Goal: Information Seeking & Learning: Find specific fact

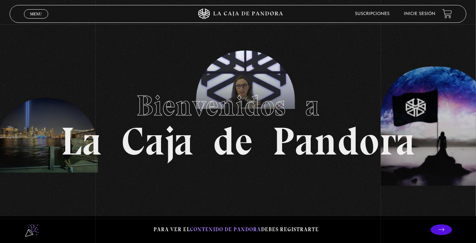
click at [36, 15] on span "Menu" at bounding box center [36, 14] width 12 height 4
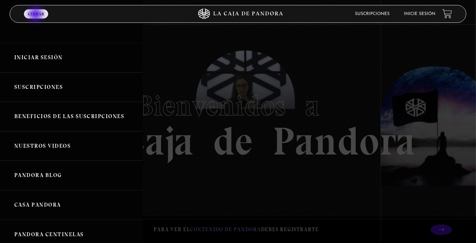
click at [31, 13] on span "Cerrar" at bounding box center [36, 14] width 16 height 4
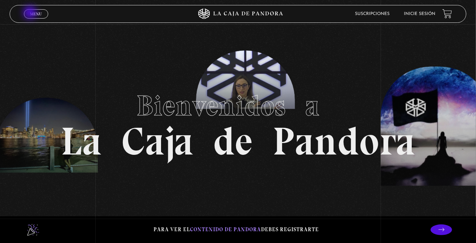
click at [418, 15] on link "Inicie sesión" at bounding box center [419, 14] width 31 height 4
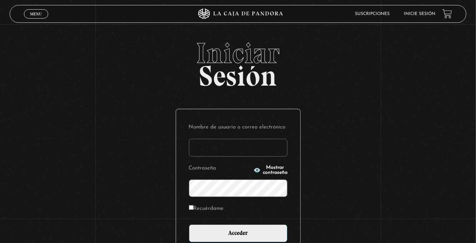
click at [206, 150] on input "Nombre de usuario o correo electrónico" at bounding box center [238, 148] width 98 height 18
type input "euherra@gmail.com"
click at [189, 224] on input "Acceder" at bounding box center [238, 233] width 98 height 18
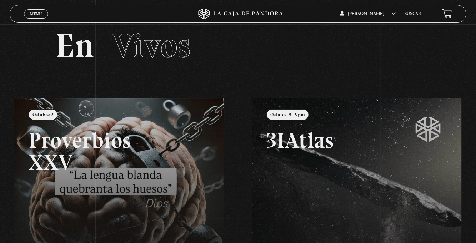
scroll to position [11, 0]
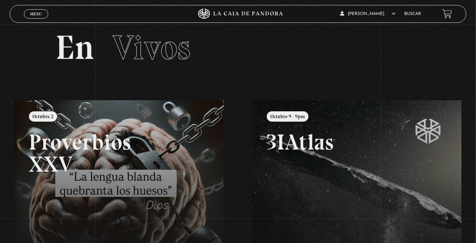
click at [407, 15] on link "Buscar" at bounding box center [412, 14] width 17 height 4
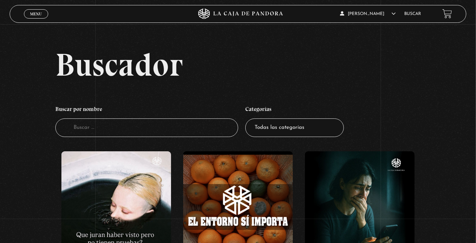
click at [65, 134] on input "Buscador" at bounding box center [146, 127] width 183 height 19
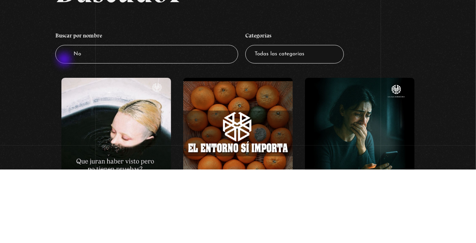
type input "Noo"
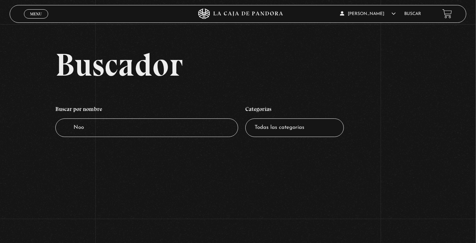
click at [91, 136] on input "Noo" at bounding box center [146, 127] width 183 height 19
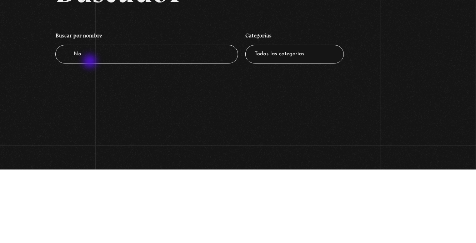
type input "No"
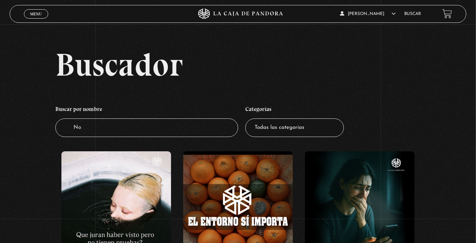
click at [96, 135] on input "No" at bounding box center [146, 127] width 183 height 19
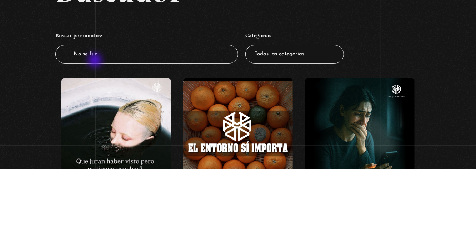
type input "No se fue"
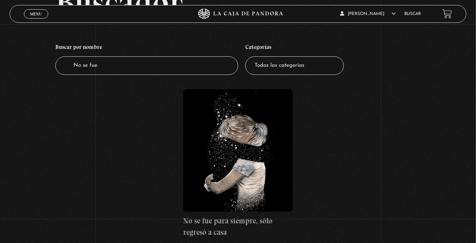
click at [229, 181] on figure at bounding box center [238, 150] width 110 height 122
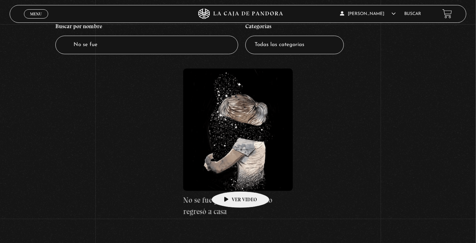
scroll to position [85, 0]
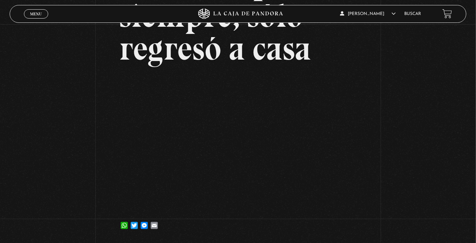
scroll to position [98, 0]
